Goal: Transaction & Acquisition: Book appointment/travel/reservation

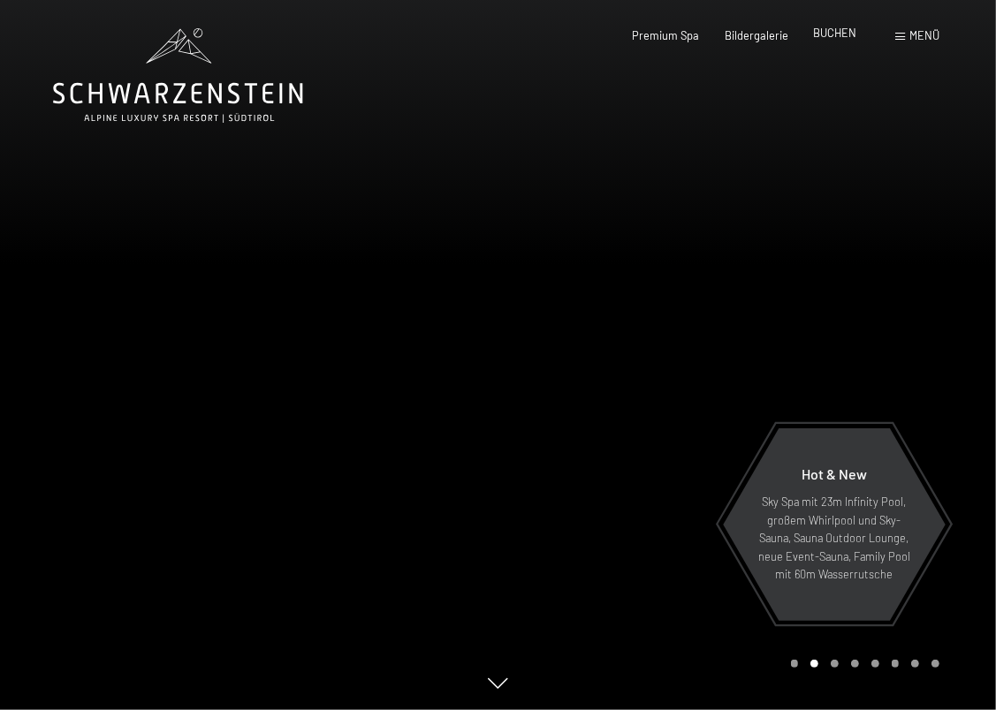
click at [848, 33] on span "BUCHEN" at bounding box center [834, 33] width 43 height 14
click at [838, 44] on div "Buchen Anfragen Premium Spa Bildergalerie BUCHEN Menü DE IT EN Gutschein Bilder…" at bounding box center [760, 36] width 357 height 16
click at [837, 42] on div "Premium Spa Bildergalerie BUCHEN" at bounding box center [731, 36] width 299 height 16
click at [830, 32] on span "BUCHEN" at bounding box center [834, 33] width 43 height 14
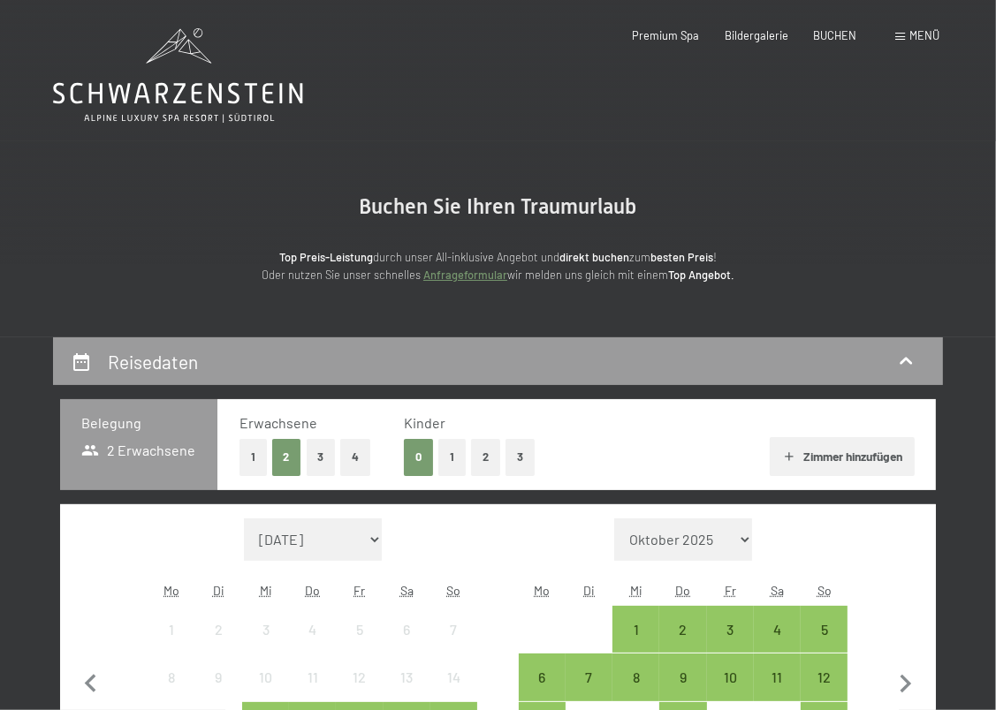
click at [359, 461] on button "4" at bounding box center [355, 457] width 30 height 36
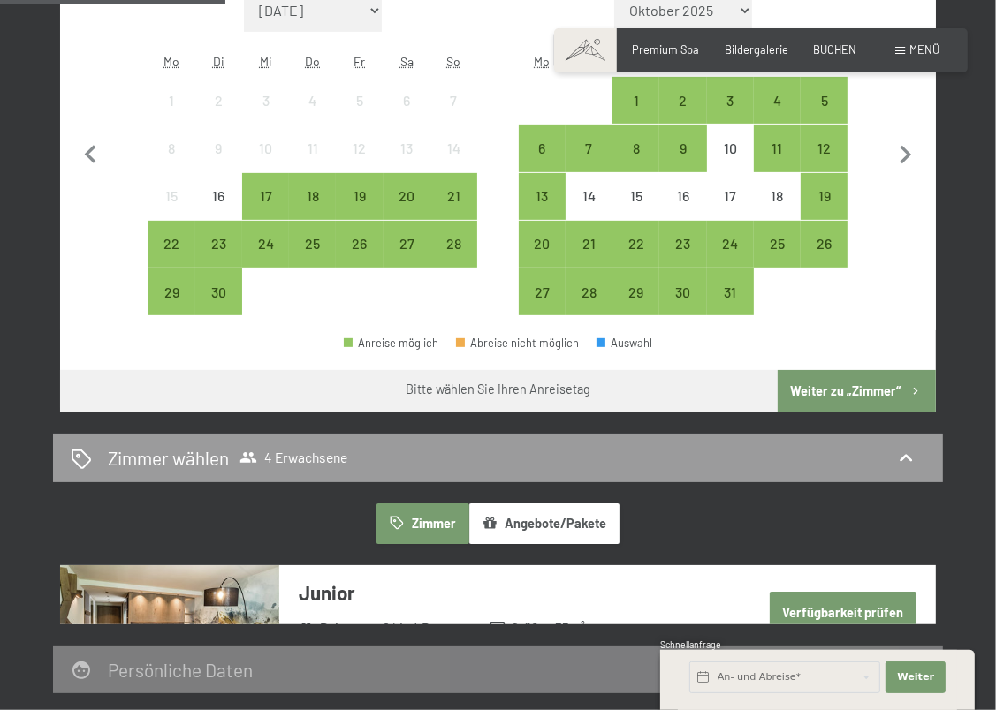
scroll to position [530, 0]
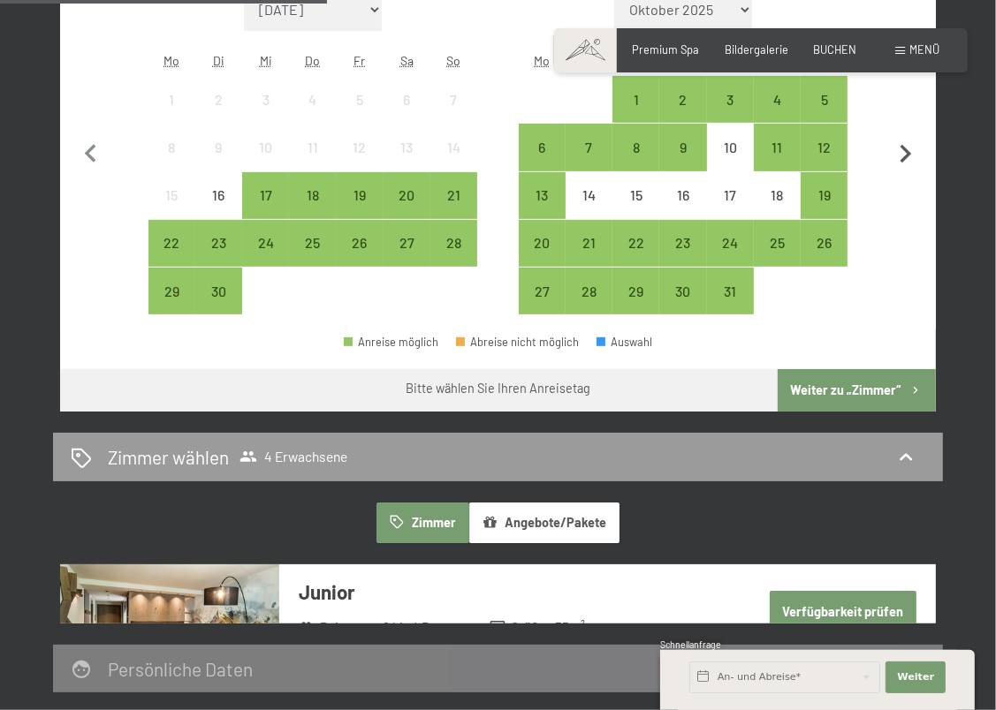
click at [905, 152] on icon "button" at bounding box center [905, 154] width 37 height 37
select select "2025-10-01"
select select "2025-11-01"
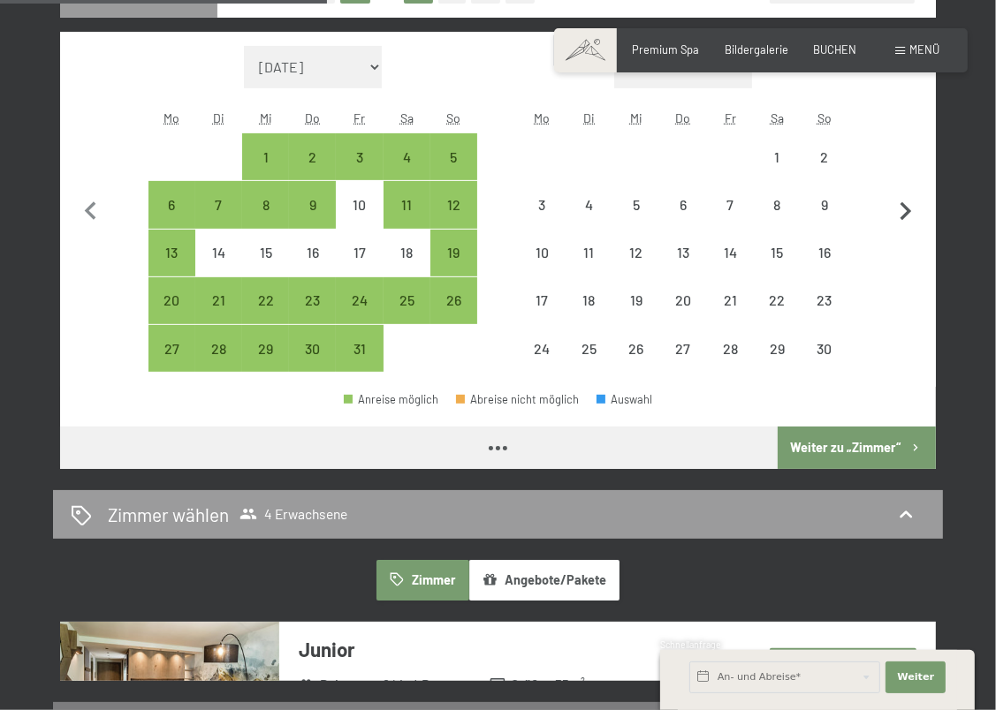
select select "2025-10-01"
select select "2025-11-01"
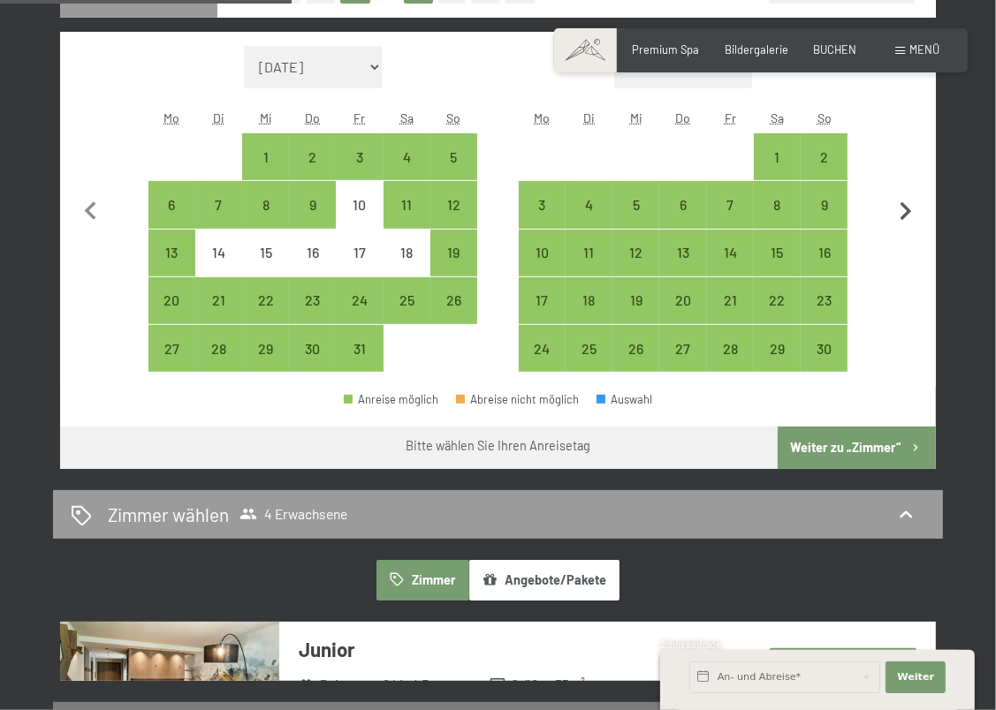
scroll to position [442, 0]
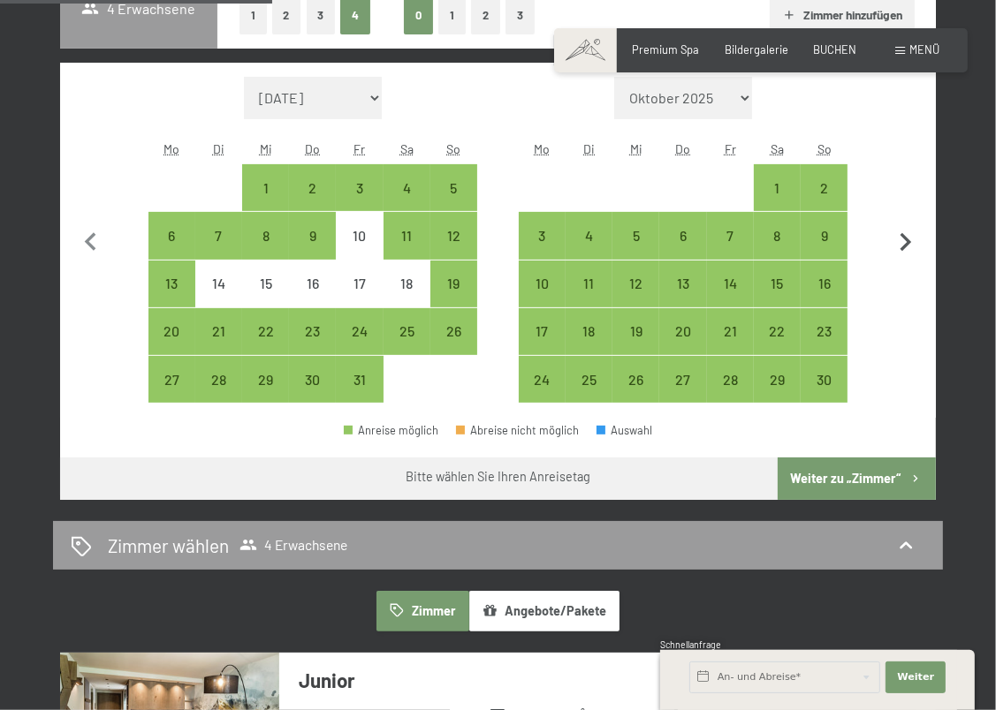
click at [913, 235] on icon "button" at bounding box center [905, 242] width 37 height 37
select select "2025-11-01"
select select "2025-12-01"
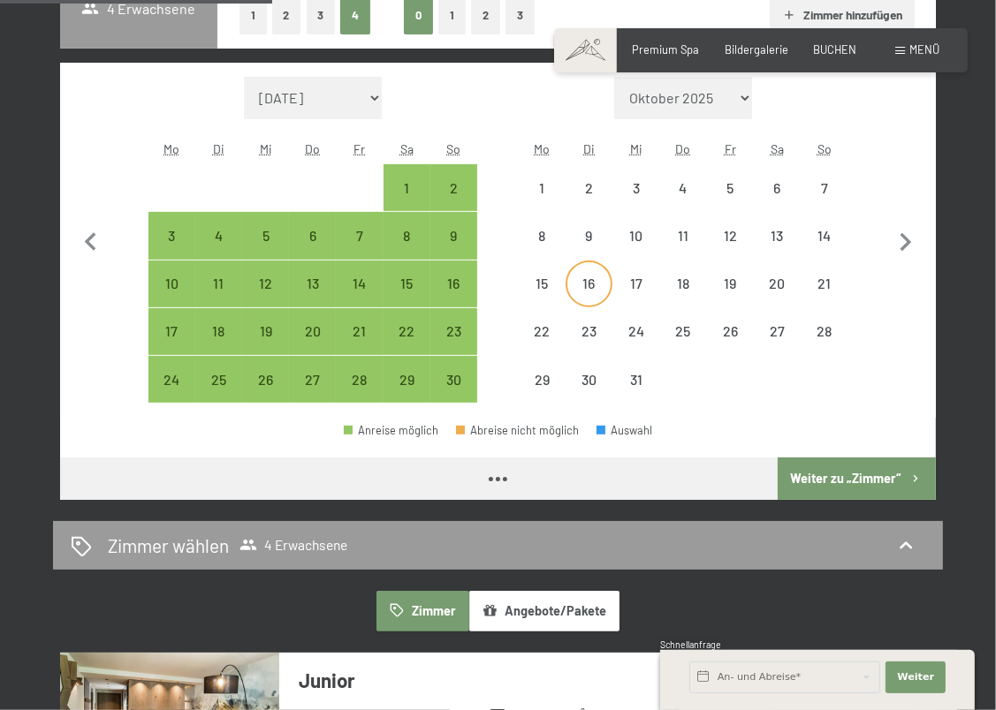
select select "2025-11-01"
select select "2025-12-01"
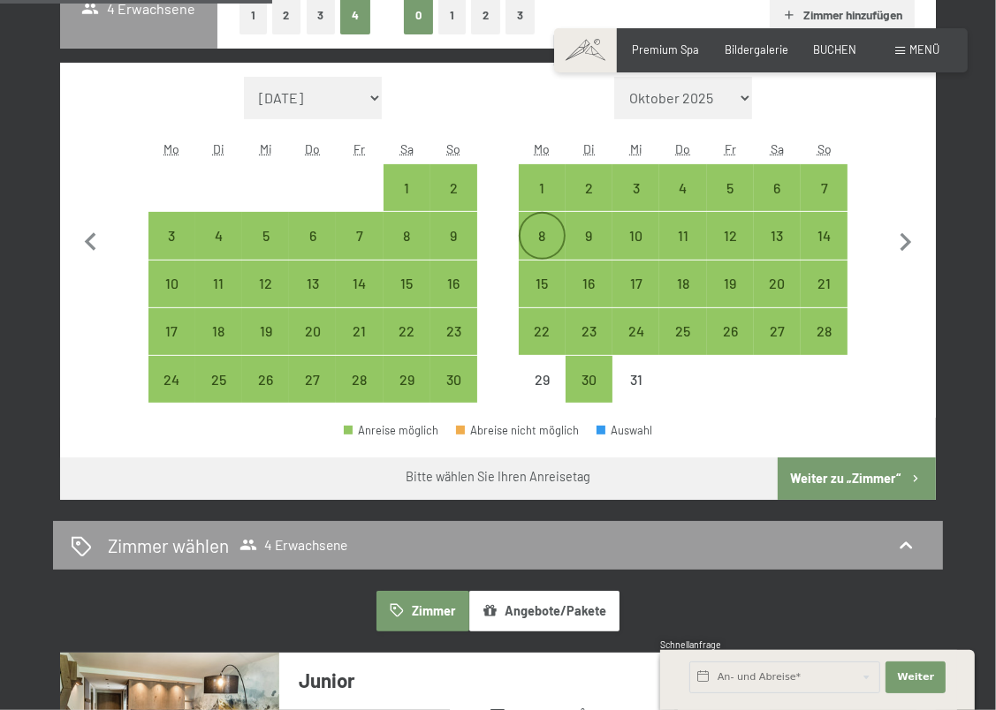
click at [543, 241] on div "8" at bounding box center [541, 250] width 43 height 43
select select "2025-11-01"
select select "2025-12-01"
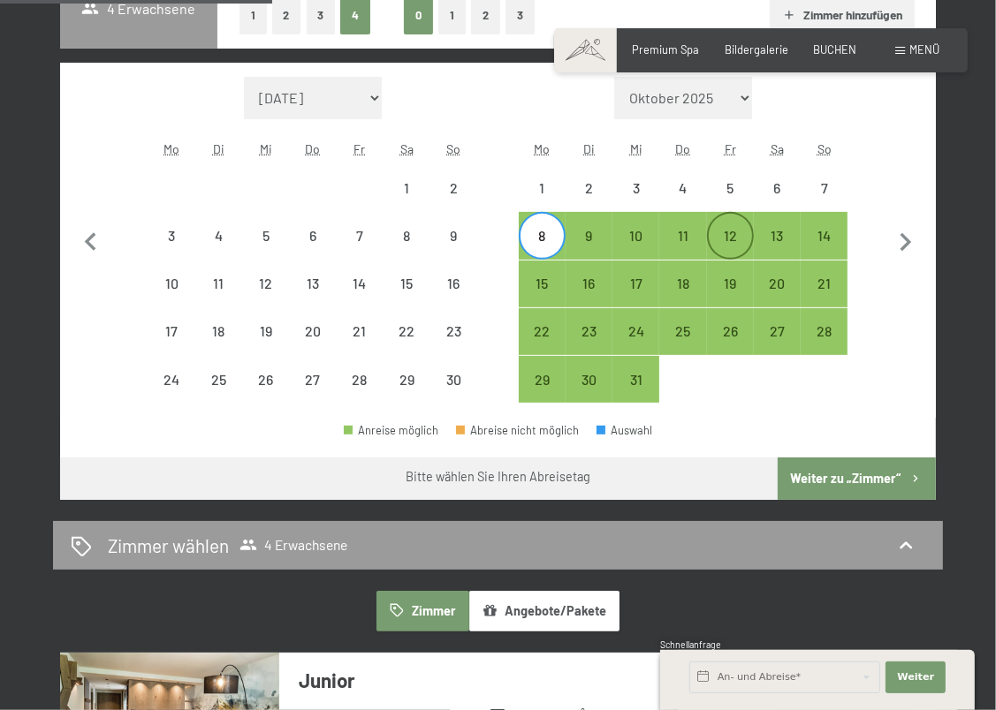
click at [732, 239] on div "12" at bounding box center [730, 250] width 43 height 43
select select "2025-11-01"
select select "2025-12-01"
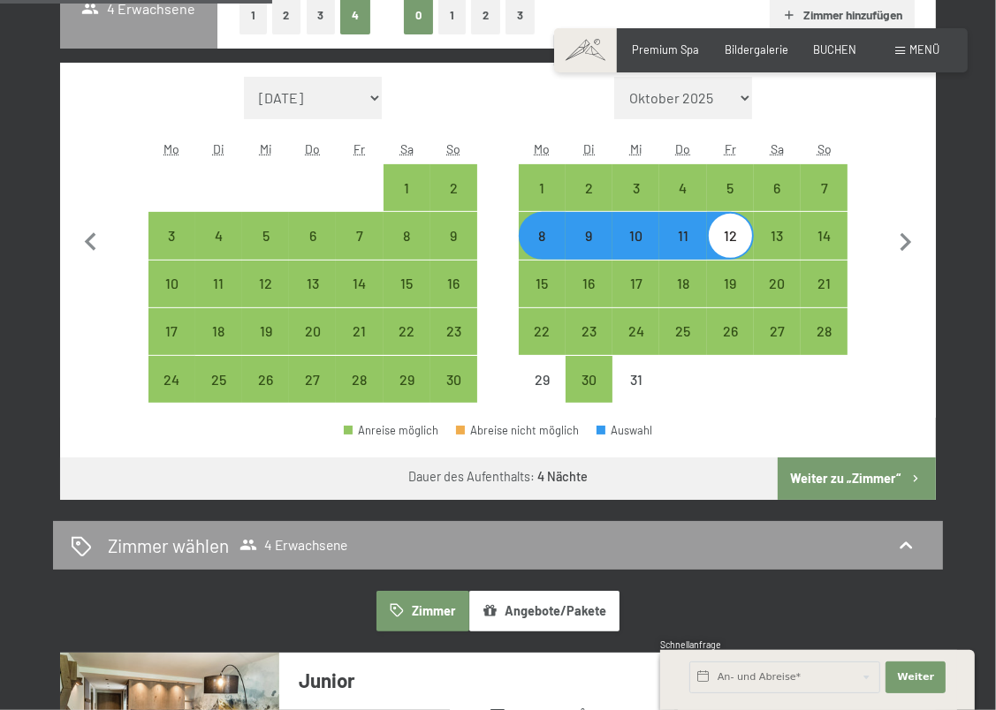
click at [825, 484] on button "Weiter zu „Zimmer“" at bounding box center [856, 479] width 158 height 42
select select "2025-11-01"
select select "2025-12-01"
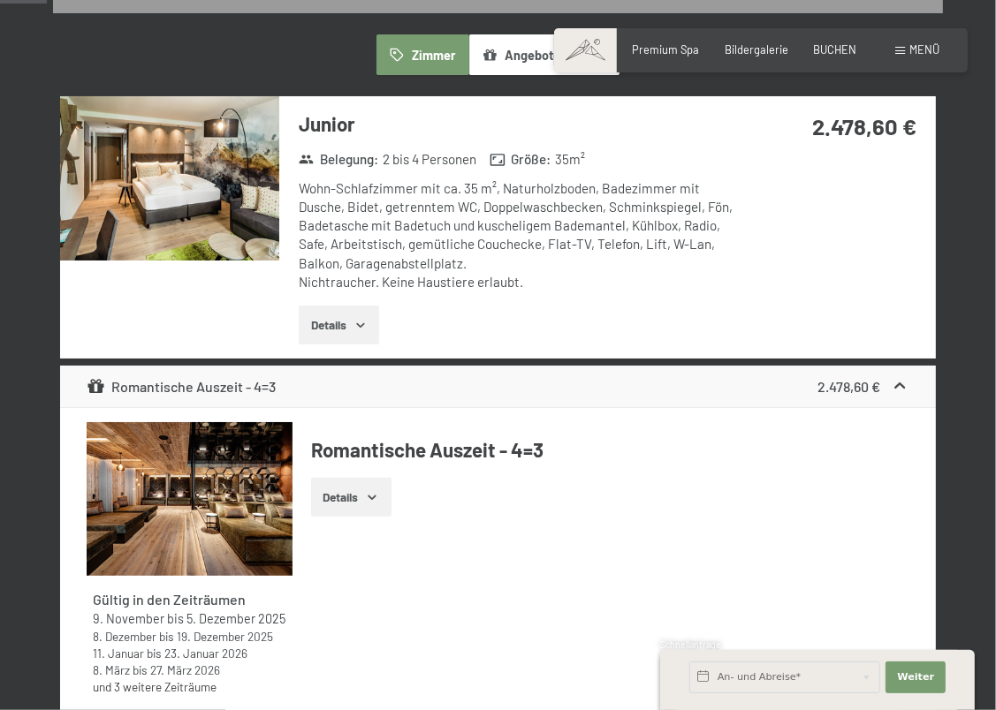
scroll to position [337, 0]
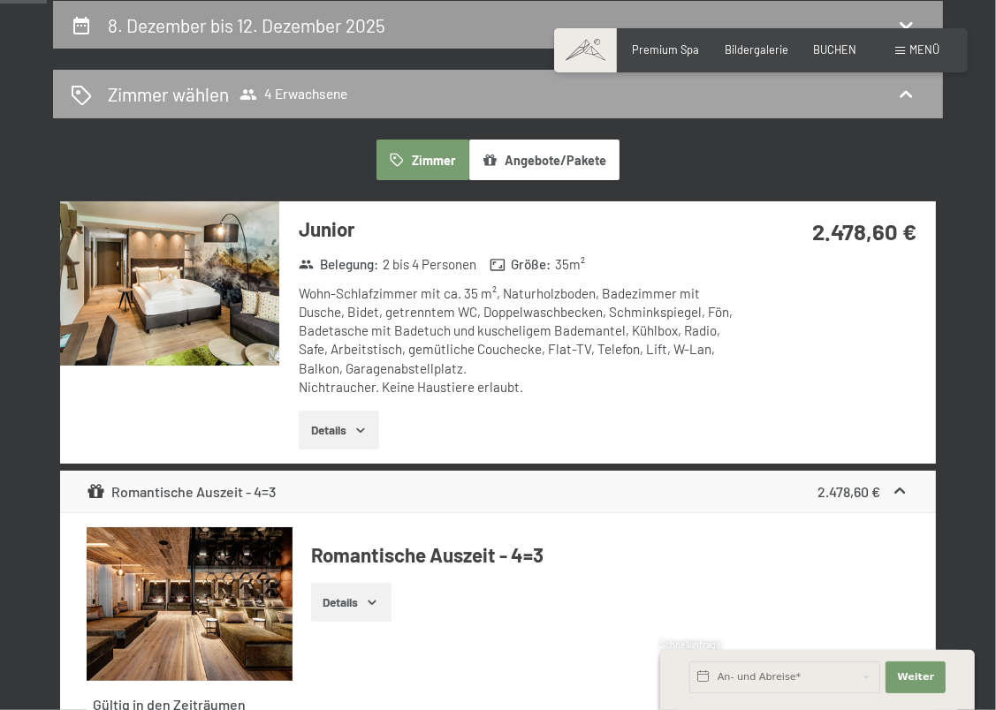
click at [279, 102] on span "4 Erwachsene" at bounding box center [293, 95] width 108 height 18
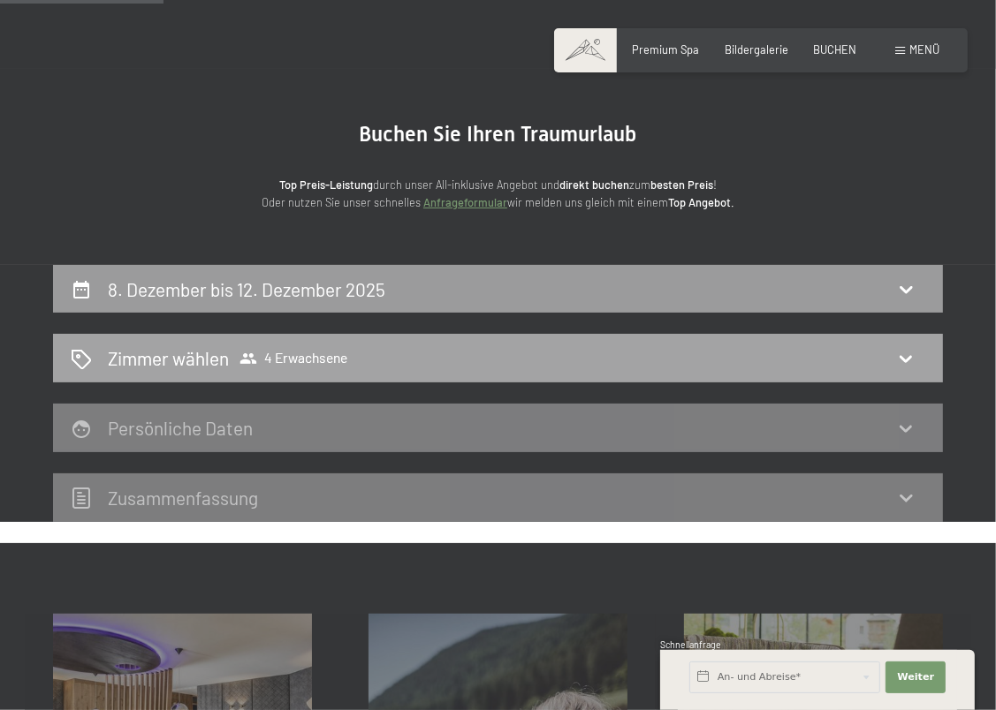
scroll to position [72, 0]
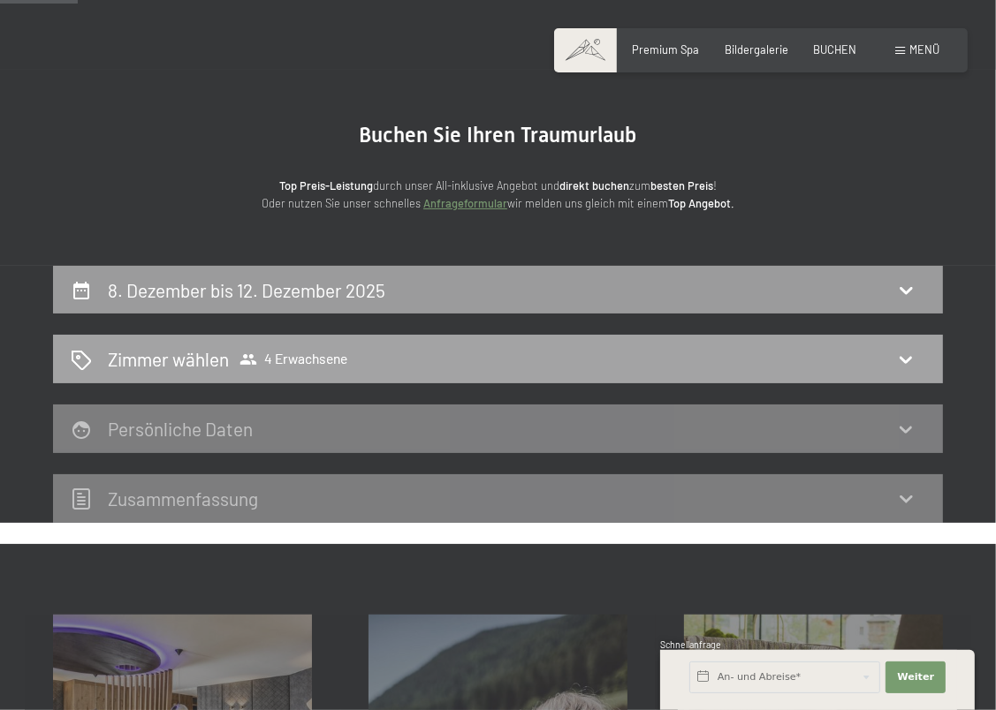
click at [915, 354] on icon at bounding box center [905, 359] width 21 height 21
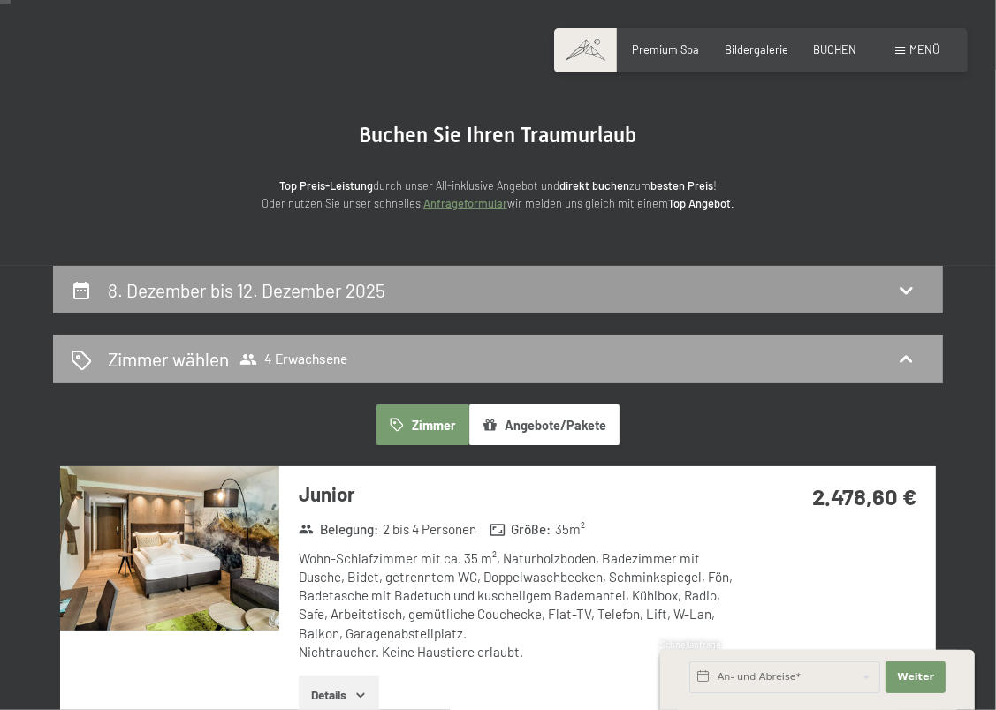
click at [258, 345] on div "Zimmer wählen 4 Erwachsene" at bounding box center [498, 359] width 890 height 49
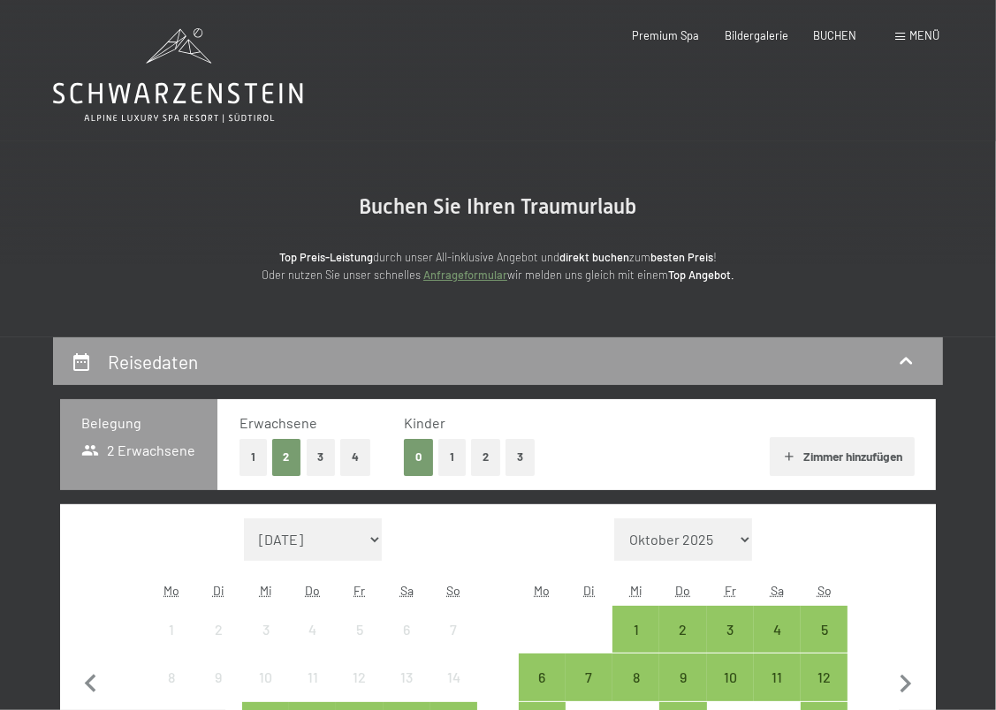
click at [792, 448] on button "Zimmer hinzufügen" at bounding box center [841, 456] width 144 height 39
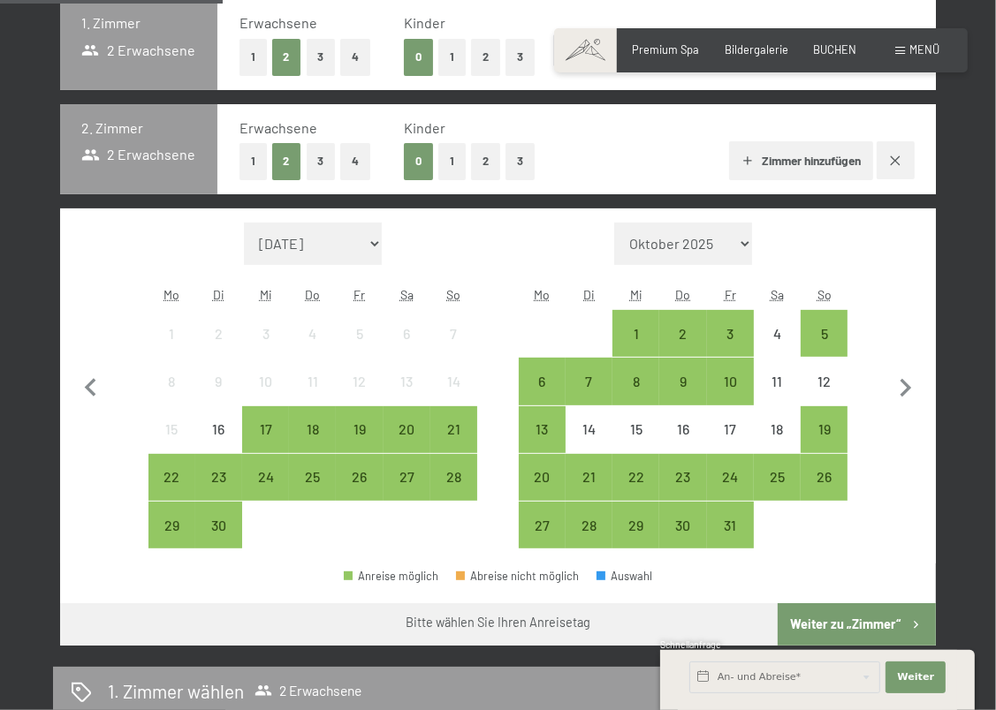
scroll to position [442, 0]
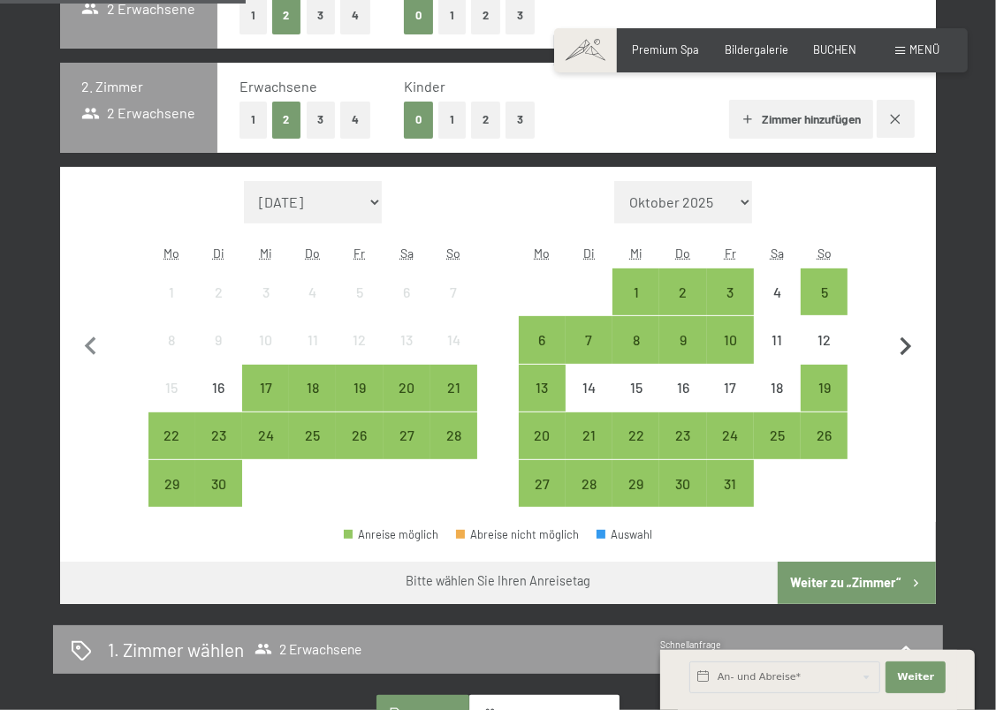
click at [901, 343] on icon "button" at bounding box center [905, 347] width 37 height 37
select select "2025-10-01"
select select "2025-11-01"
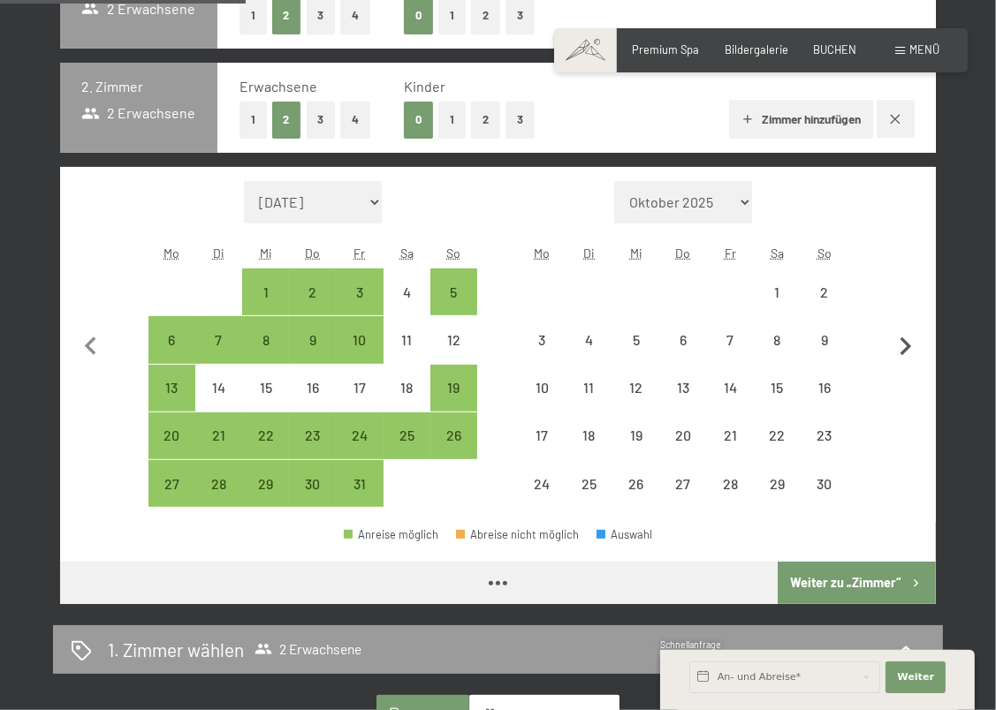
click at [901, 342] on icon "button" at bounding box center [905, 347] width 37 height 37
select select "2025-11-01"
select select "2025-12-01"
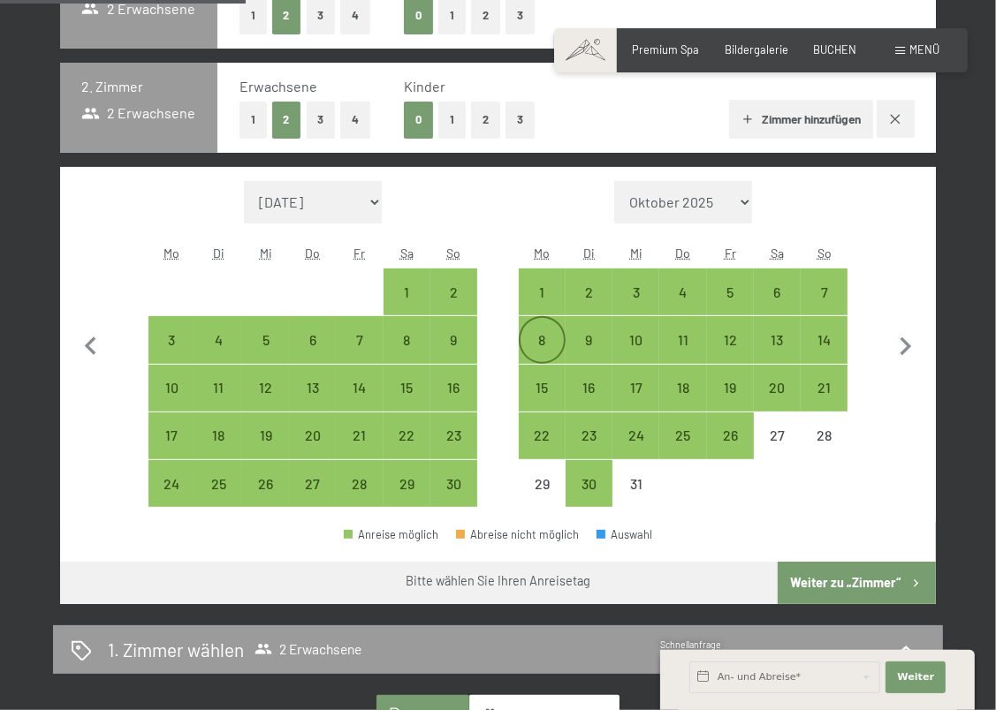
click at [536, 331] on div "8" at bounding box center [541, 339] width 43 height 43
select select "2025-11-01"
select select "2025-12-01"
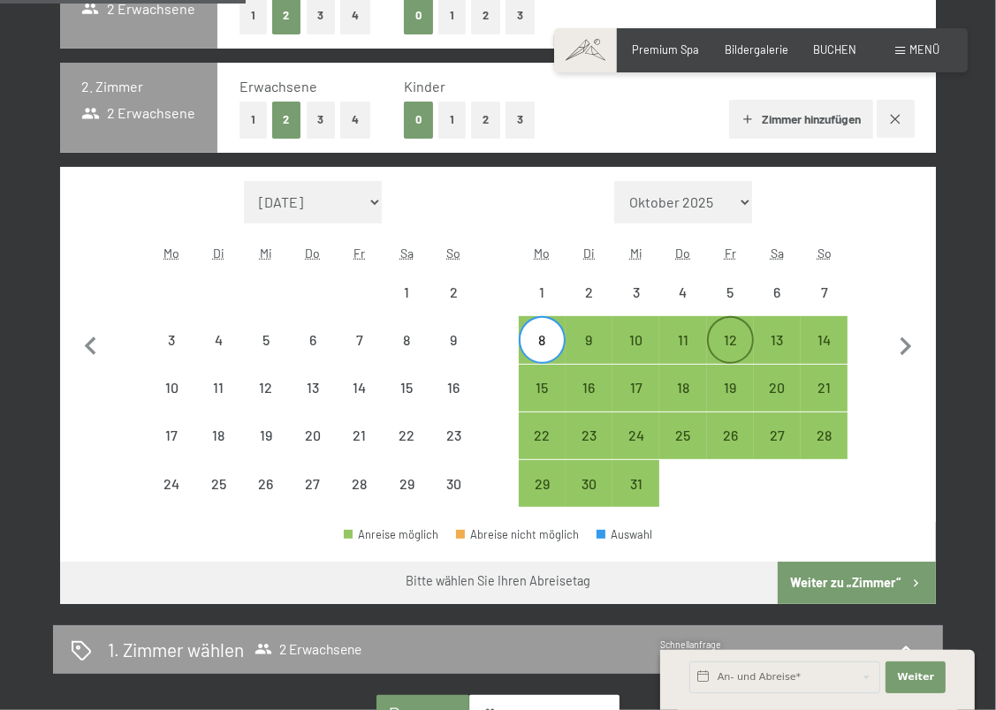
click at [727, 333] on div "12" at bounding box center [730, 354] width 43 height 43
select select "2025-11-01"
select select "2025-12-01"
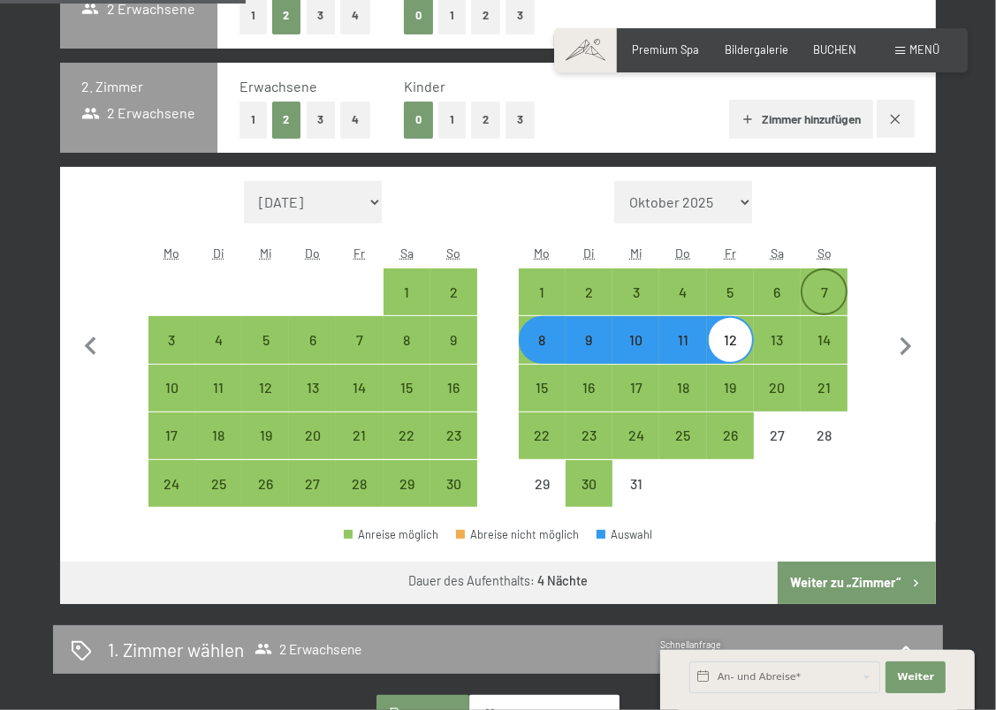
click at [834, 288] on div "7" at bounding box center [823, 306] width 43 height 43
select select "2025-11-01"
select select "2025-12-01"
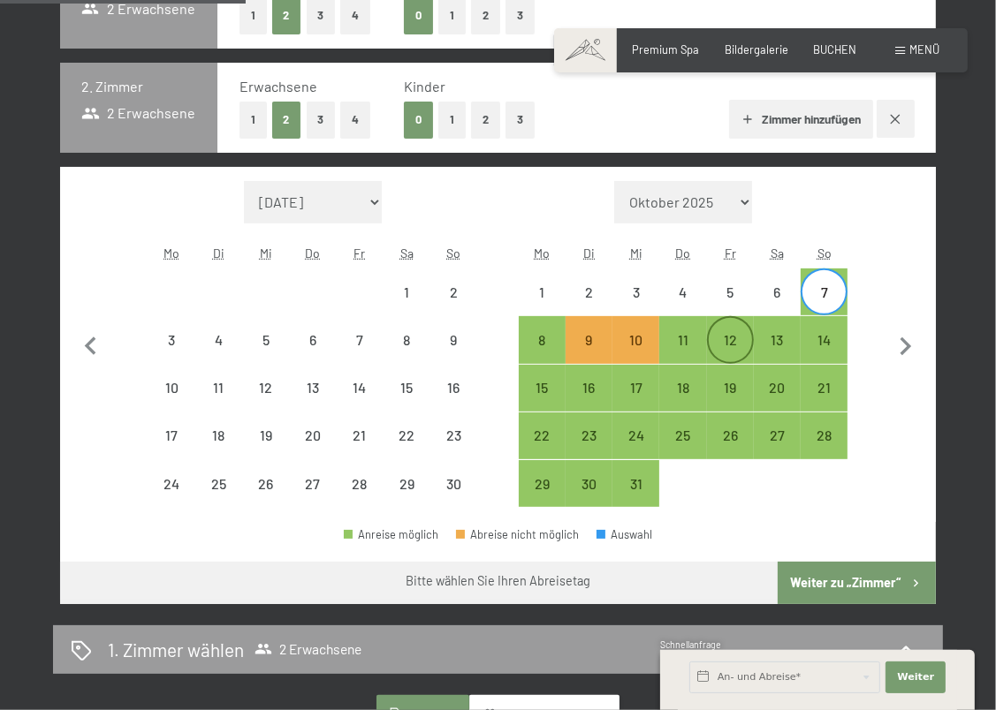
click at [737, 347] on div "12" at bounding box center [730, 354] width 43 height 43
select select "2025-11-01"
select select "2025-12-01"
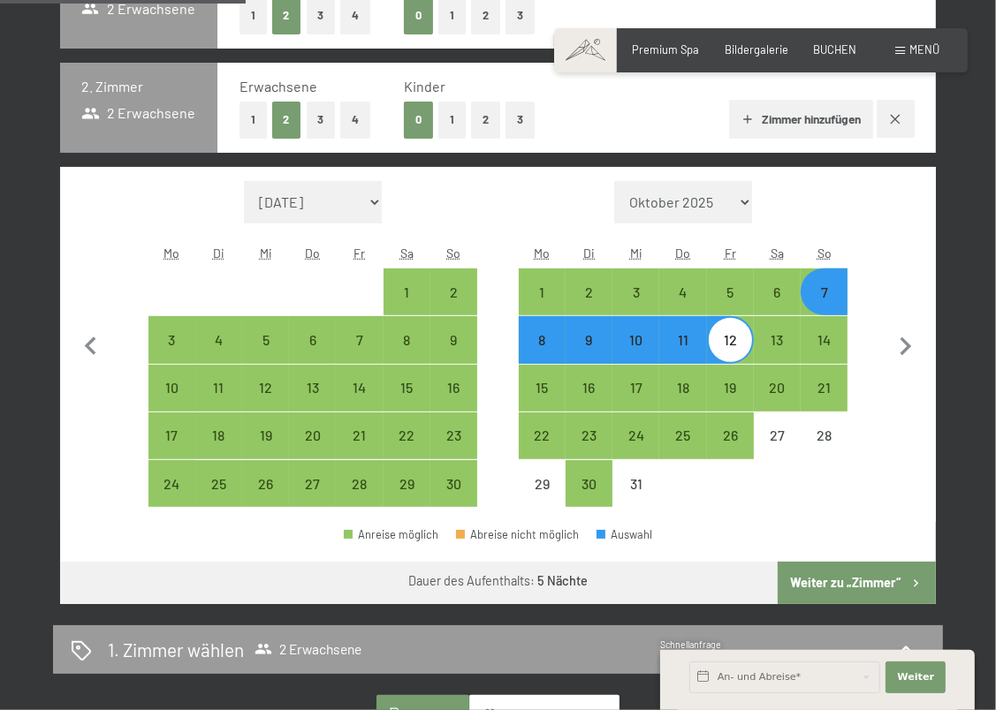
click at [900, 578] on button "Weiter zu „Zimmer“" at bounding box center [856, 583] width 158 height 42
select select "2025-11-01"
select select "2025-12-01"
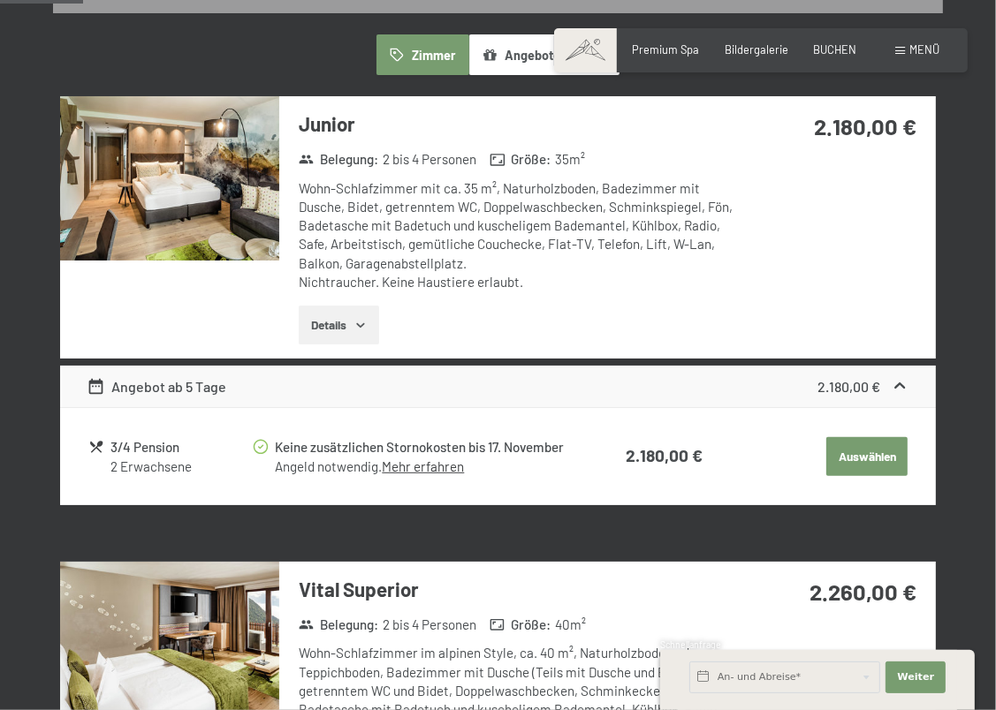
click at [360, 322] on icon "button" at bounding box center [360, 325] width 14 height 14
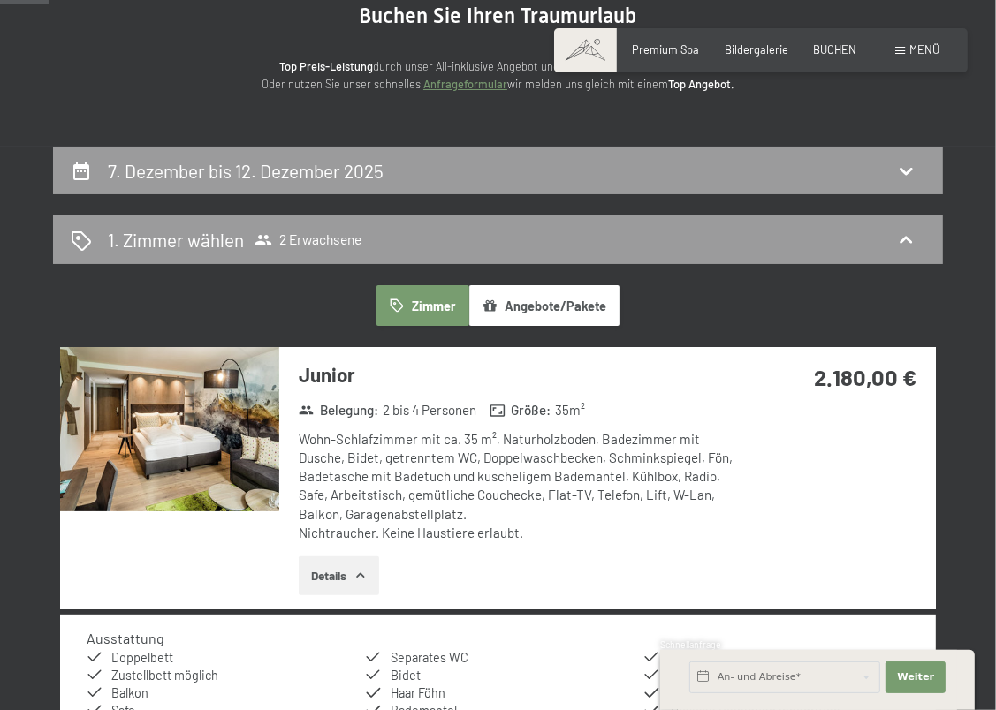
scroll to position [177, 0]
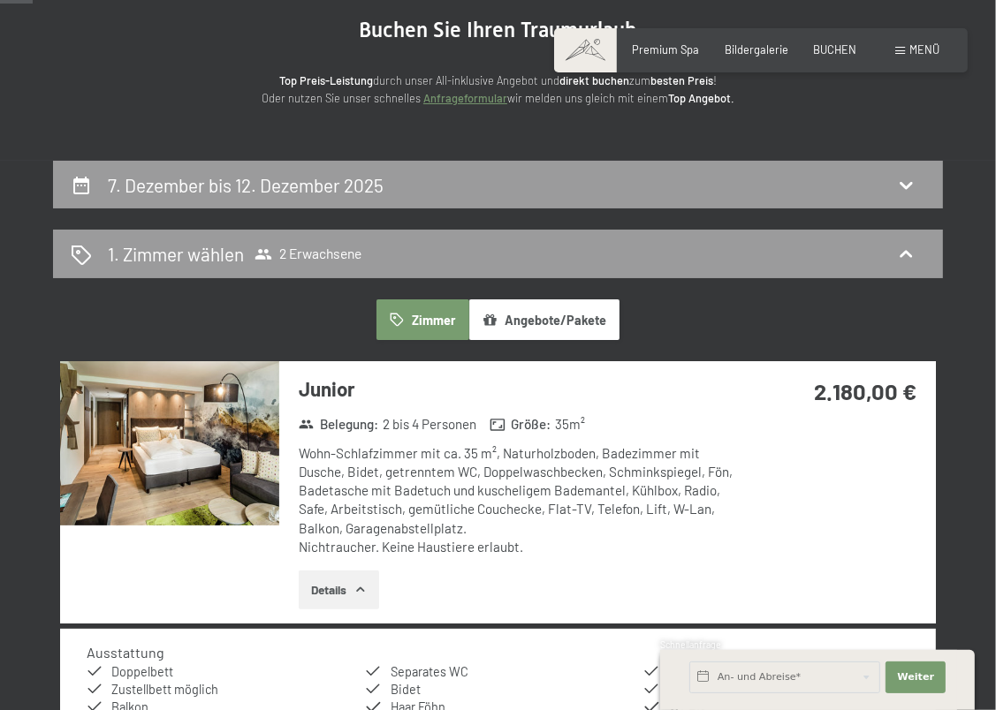
click at [575, 326] on button "Angebote/Pakete" at bounding box center [544, 319] width 150 height 41
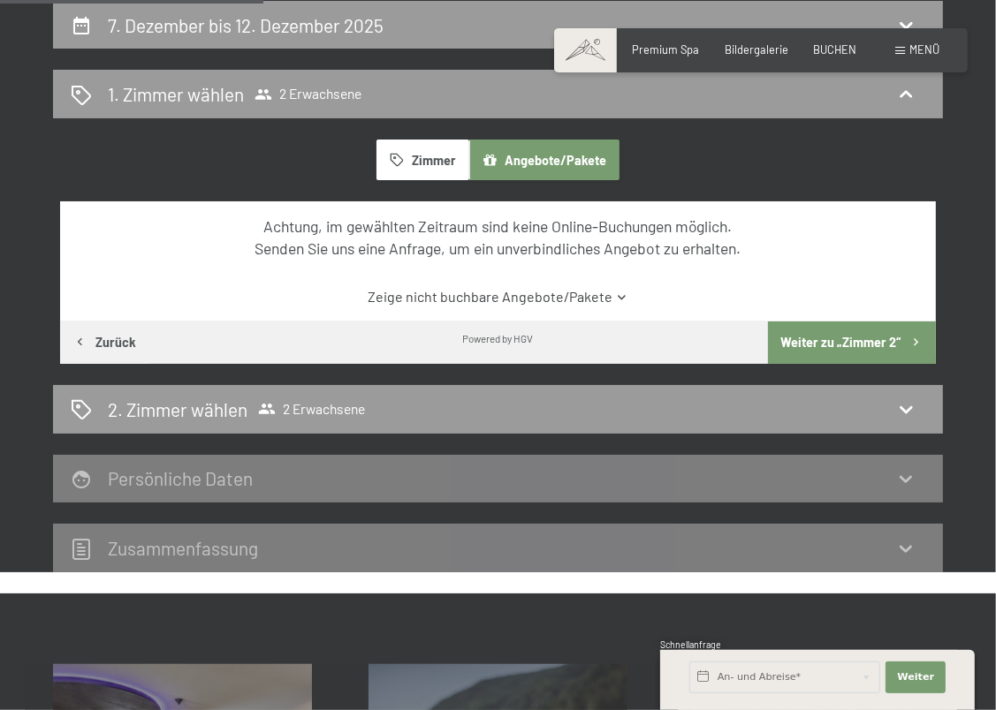
scroll to position [353, 0]
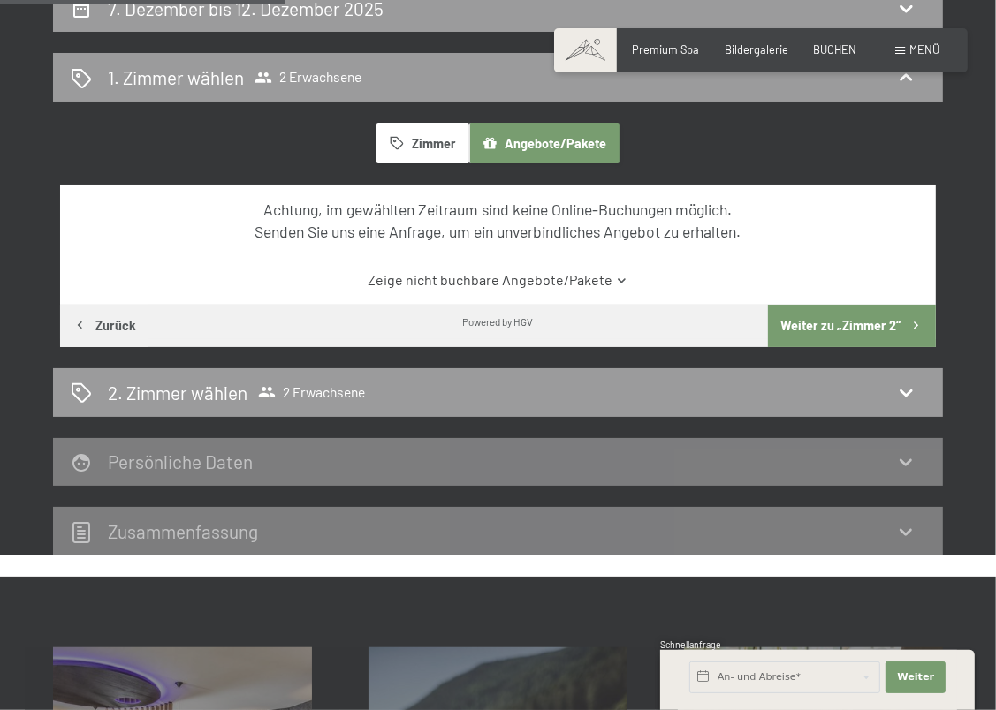
click at [428, 140] on button "Zimmer" at bounding box center [422, 143] width 92 height 41
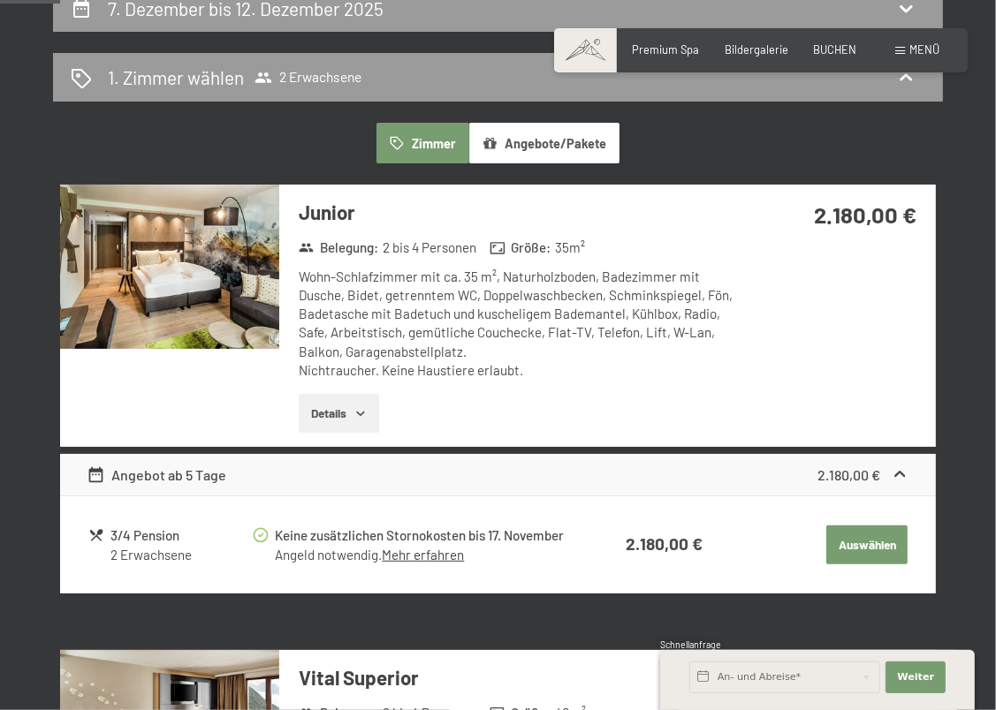
scroll to position [0, 0]
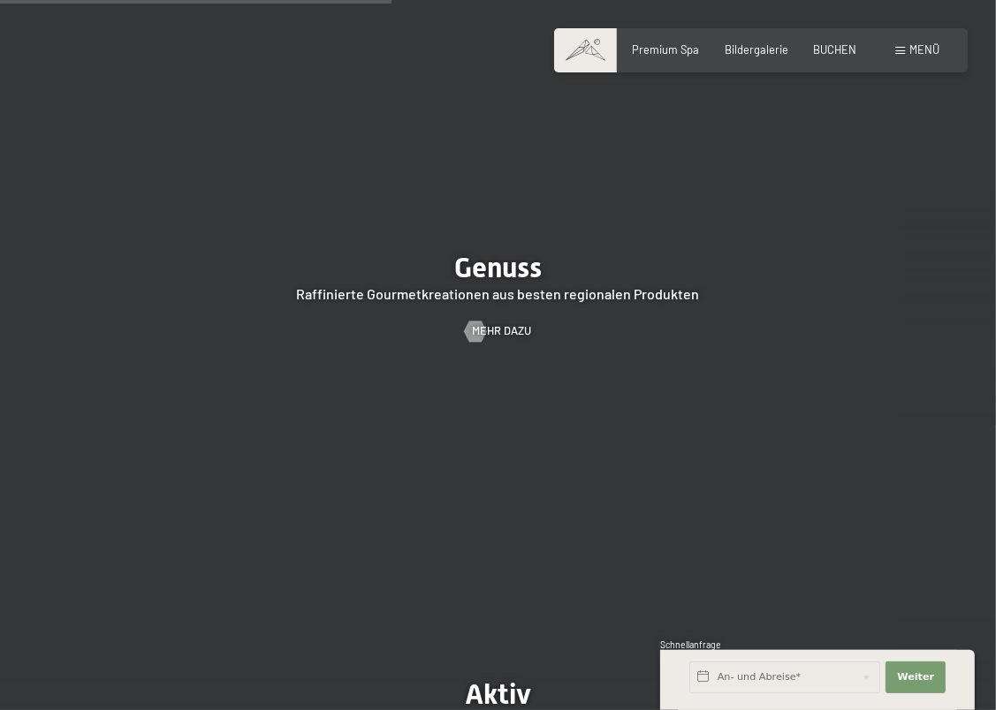
scroll to position [2297, 0]
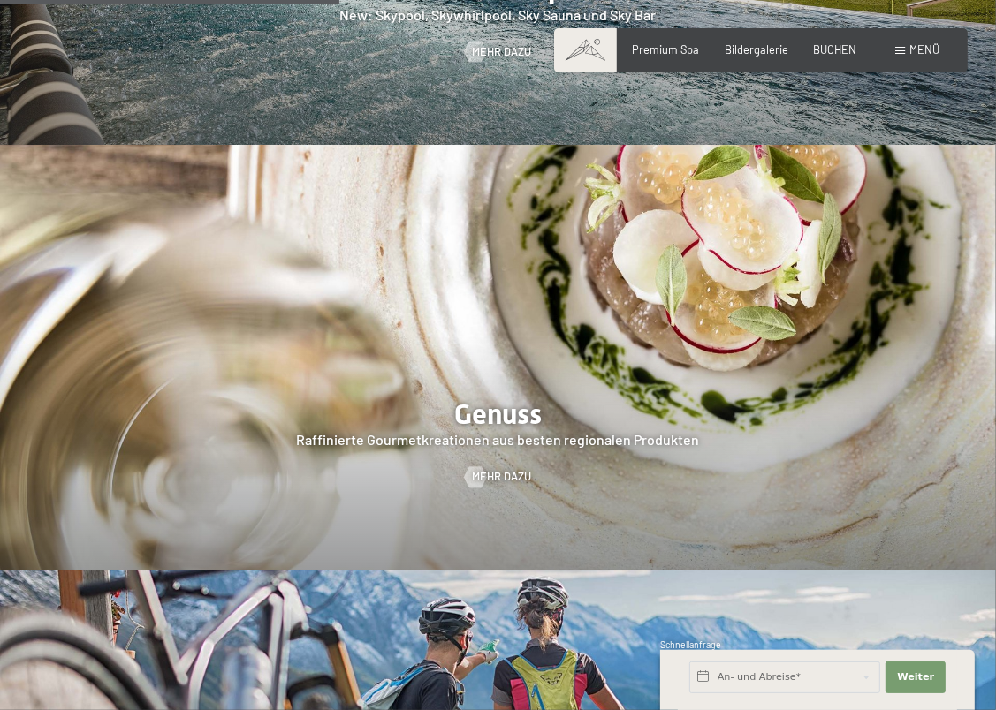
click at [497, 351] on div at bounding box center [498, 358] width 996 height 426
click at [509, 470] on span "Mehr dazu" at bounding box center [518, 478] width 59 height 16
